Goal: Navigation & Orientation: Find specific page/section

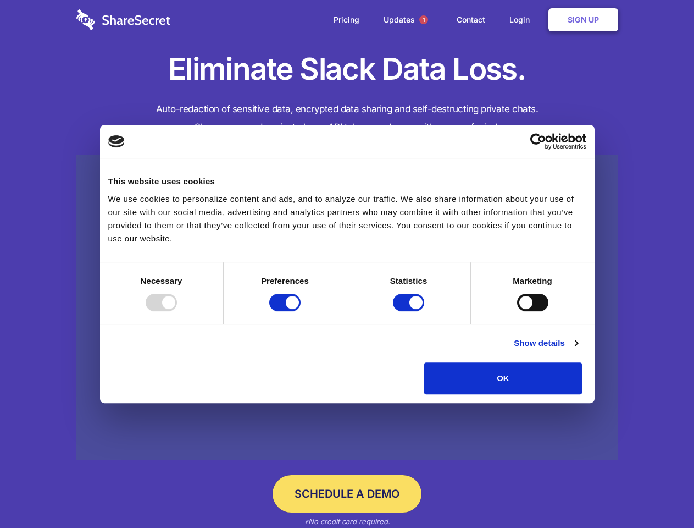
click at [177, 311] on div at bounding box center [161, 303] width 31 height 18
click at [301, 311] on input "Preferences" at bounding box center [284, 303] width 31 height 18
checkbox input "false"
click at [410, 311] on input "Statistics" at bounding box center [408, 303] width 31 height 18
checkbox input "false"
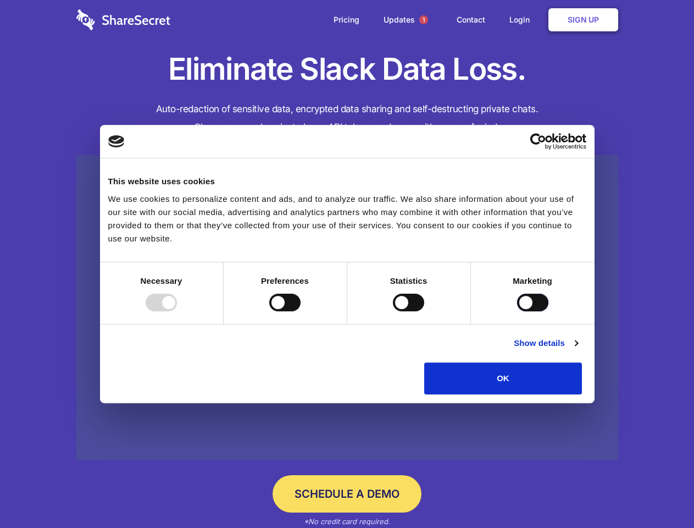
click at [517, 311] on input "Marketing" at bounding box center [532, 303] width 31 height 18
checkbox input "true"
click at [578, 350] on link "Show details" at bounding box center [546, 342] width 64 height 13
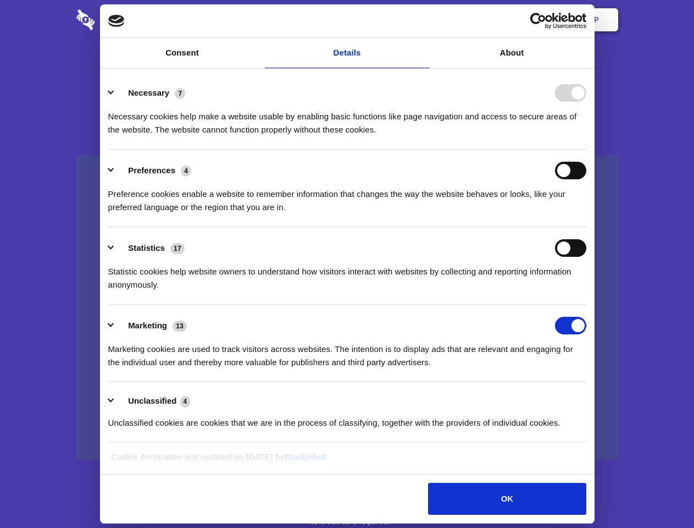
click at [587, 150] on li "Necessary 7 Necessary cookies help make a website usable by enabling basic func…" at bounding box center [347, 111] width 478 height 78
click at [423, 20] on span "1" at bounding box center [423, 19] width 9 height 9
